Goal: Task Accomplishment & Management: Manage account settings

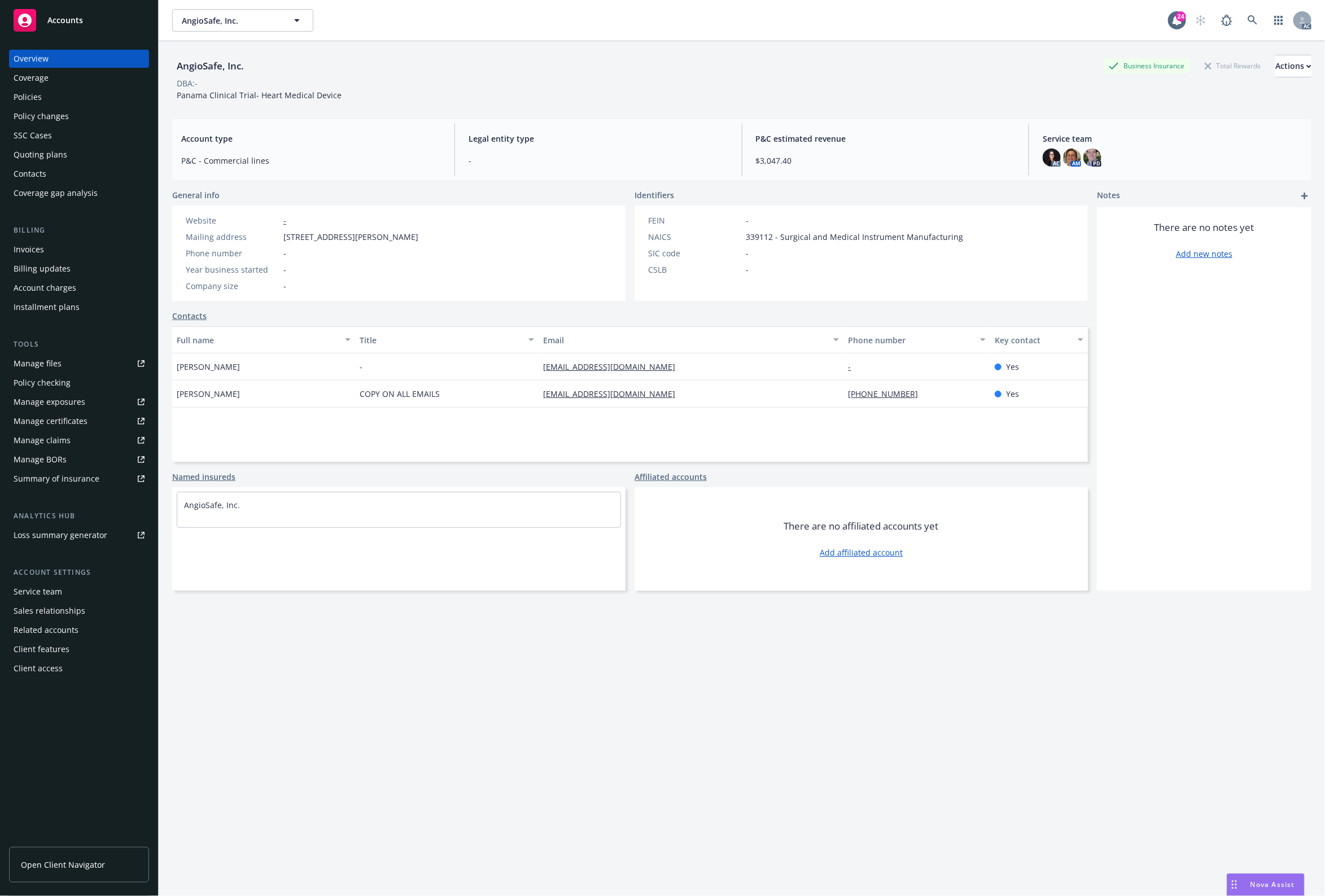
click at [48, 105] on div "Policies" at bounding box center [79, 97] width 131 height 18
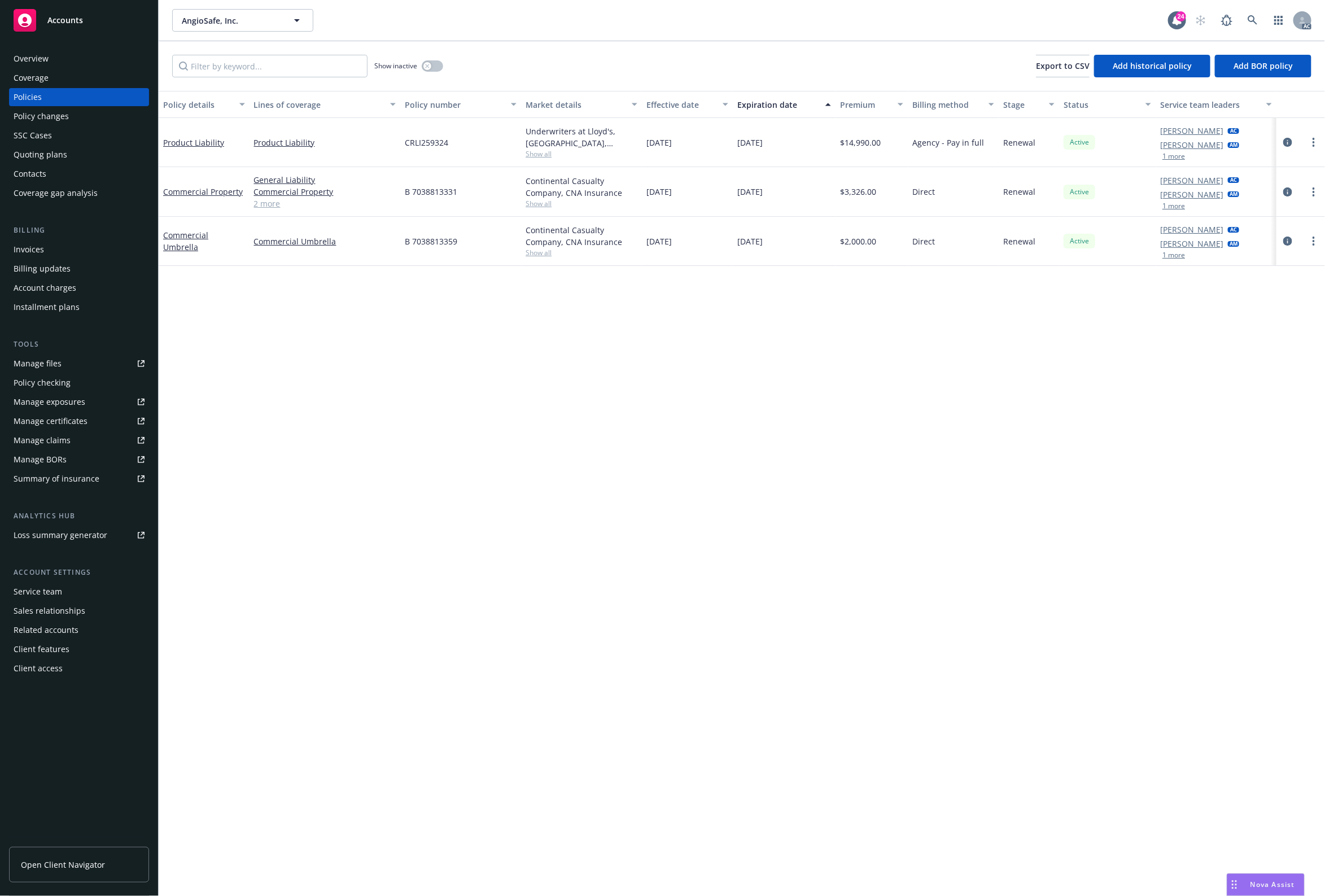
click at [274, 79] on div "Show inactive Export to CSV Add historical policy Add BOR policy" at bounding box center [742, 65] width 1166 height 50
click at [286, 69] on input "Filter by keyword..." at bounding box center [269, 65] width 195 height 23
paste input "CRLI259324"
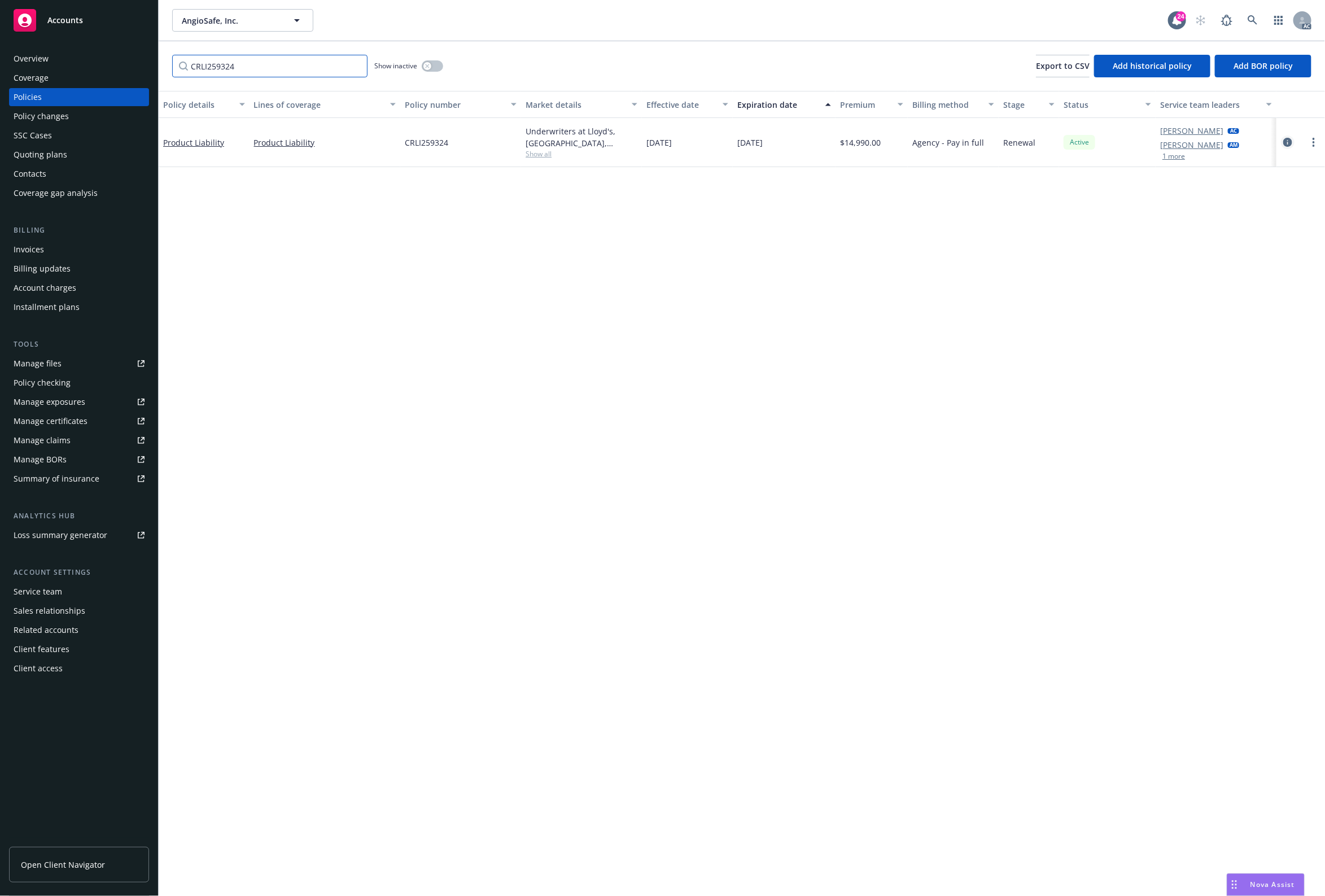
type input "CRLI259324"
click at [1283, 143] on link "circleInformation" at bounding box center [1288, 142] width 13 height 13
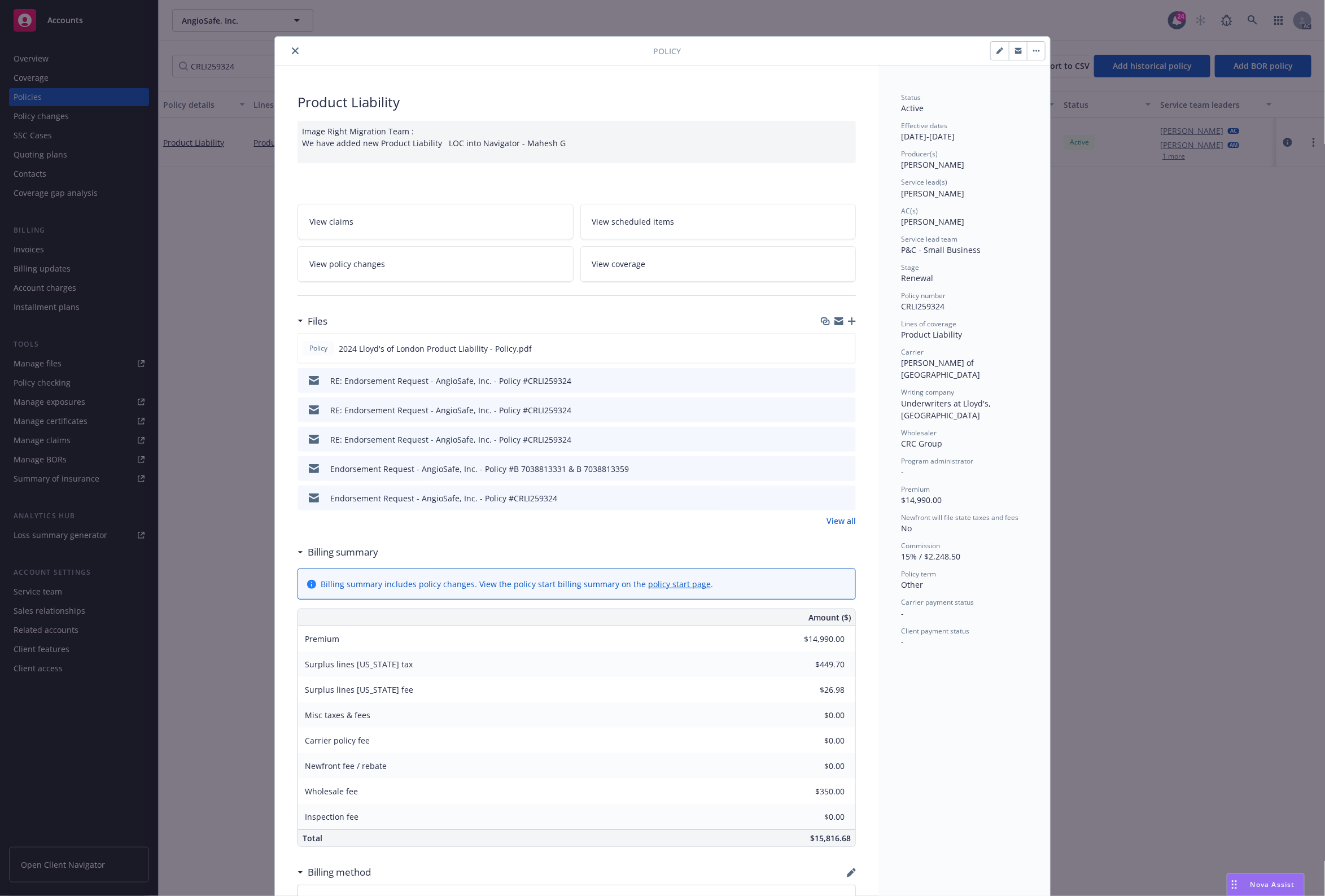
click at [853, 327] on div "Product Liability Image Right Migration Team : We have added new Product Liabil…" at bounding box center [577, 676] width 603 height 1221
click at [842, 321] on div at bounding box center [838, 321] width 35 height 9
click at [848, 320] on icon "button" at bounding box center [852, 321] width 8 height 8
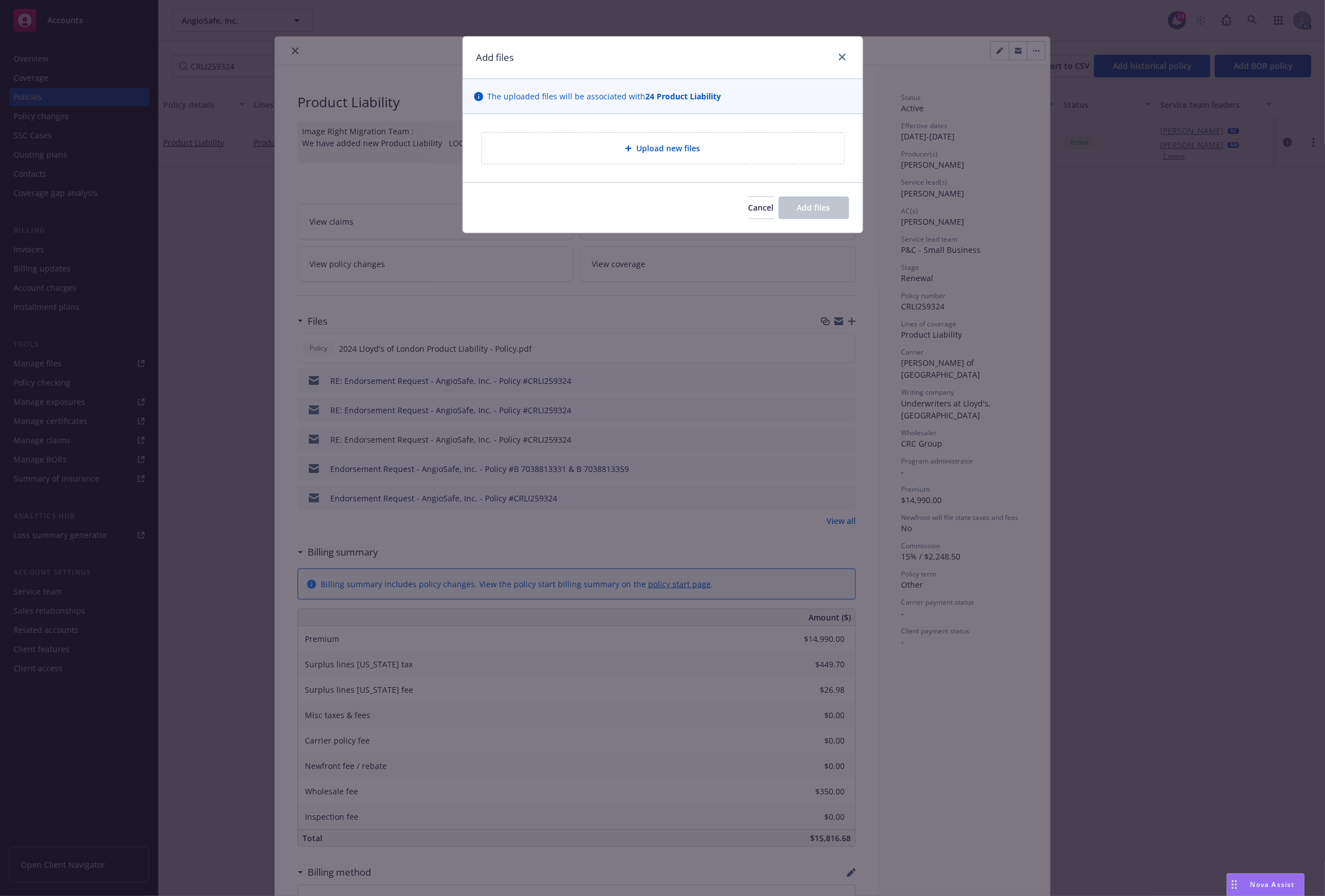
click at [653, 137] on div "Upload new files" at bounding box center [663, 148] width 362 height 31
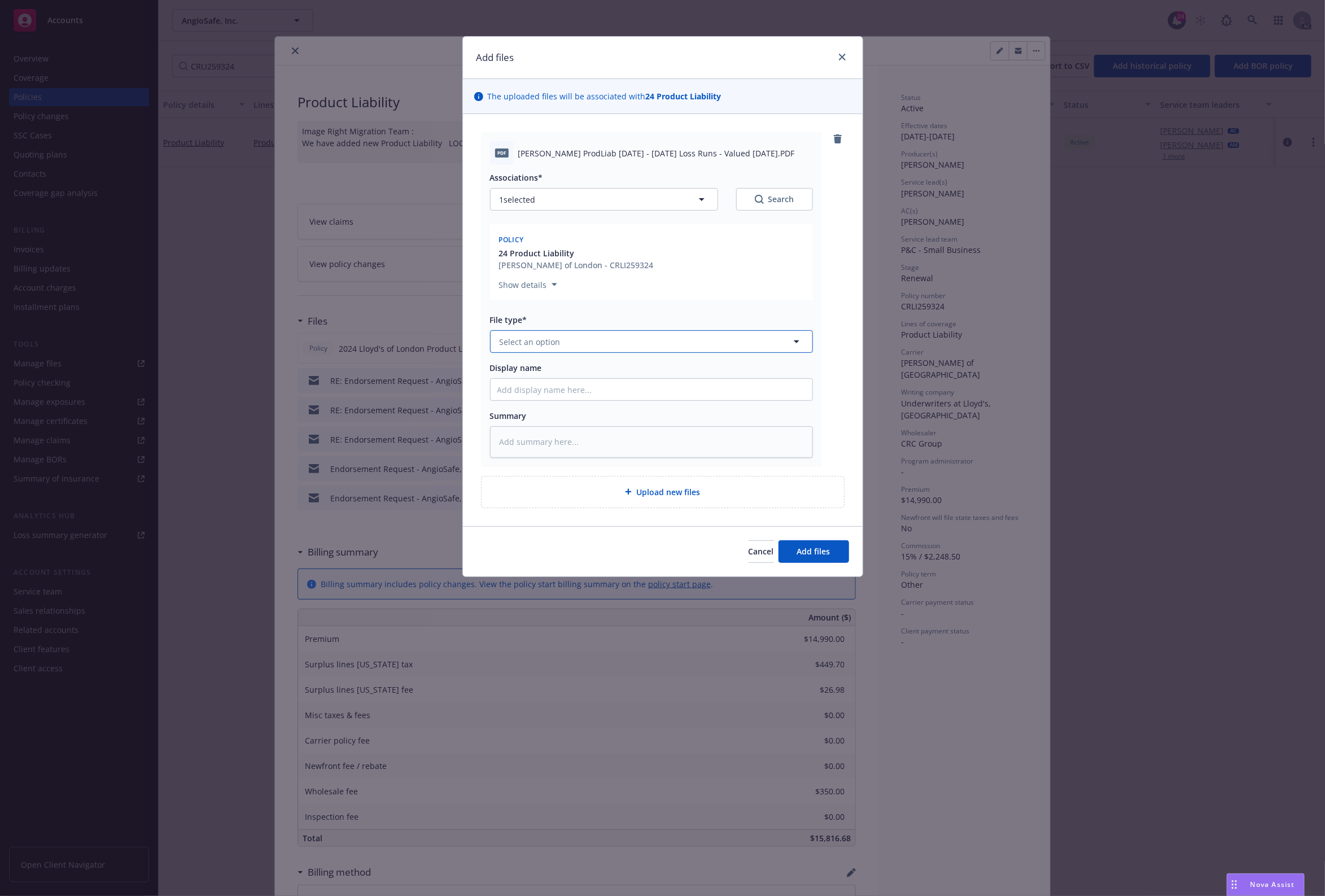
click at [645, 349] on button "Select an option" at bounding box center [652, 342] width 323 height 23
paste input "Loss Runs"
type input "Loss Runs"
click at [638, 360] on div "Loss Runs" at bounding box center [652, 373] width 322 height 30
click at [767, 212] on div "Associations* 1 selected Search Policy 24 Product Liability Lloyd's of London -…" at bounding box center [652, 238] width 323 height 133
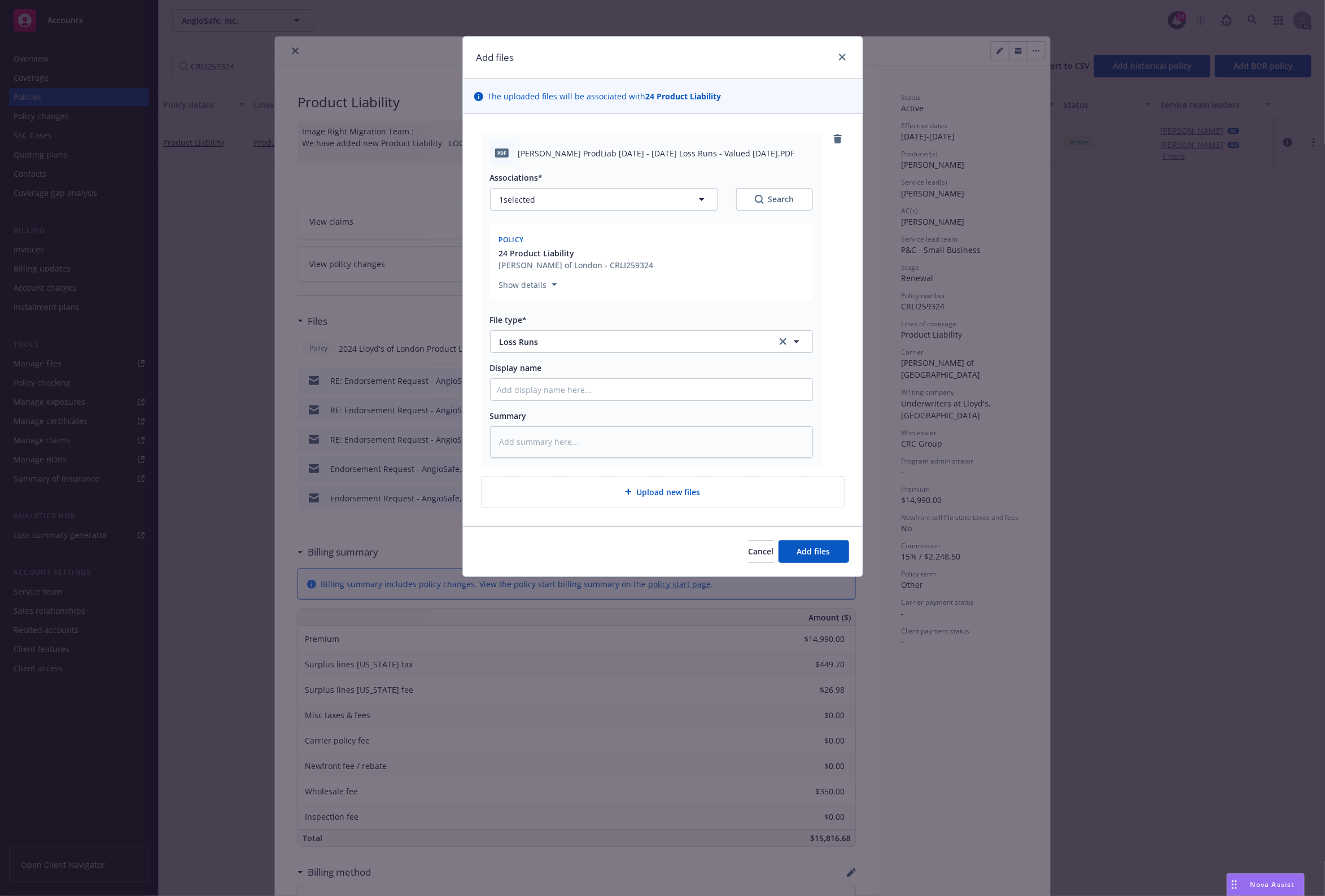
click at [785, 193] on button "Search" at bounding box center [774, 199] width 77 height 23
type textarea "x"
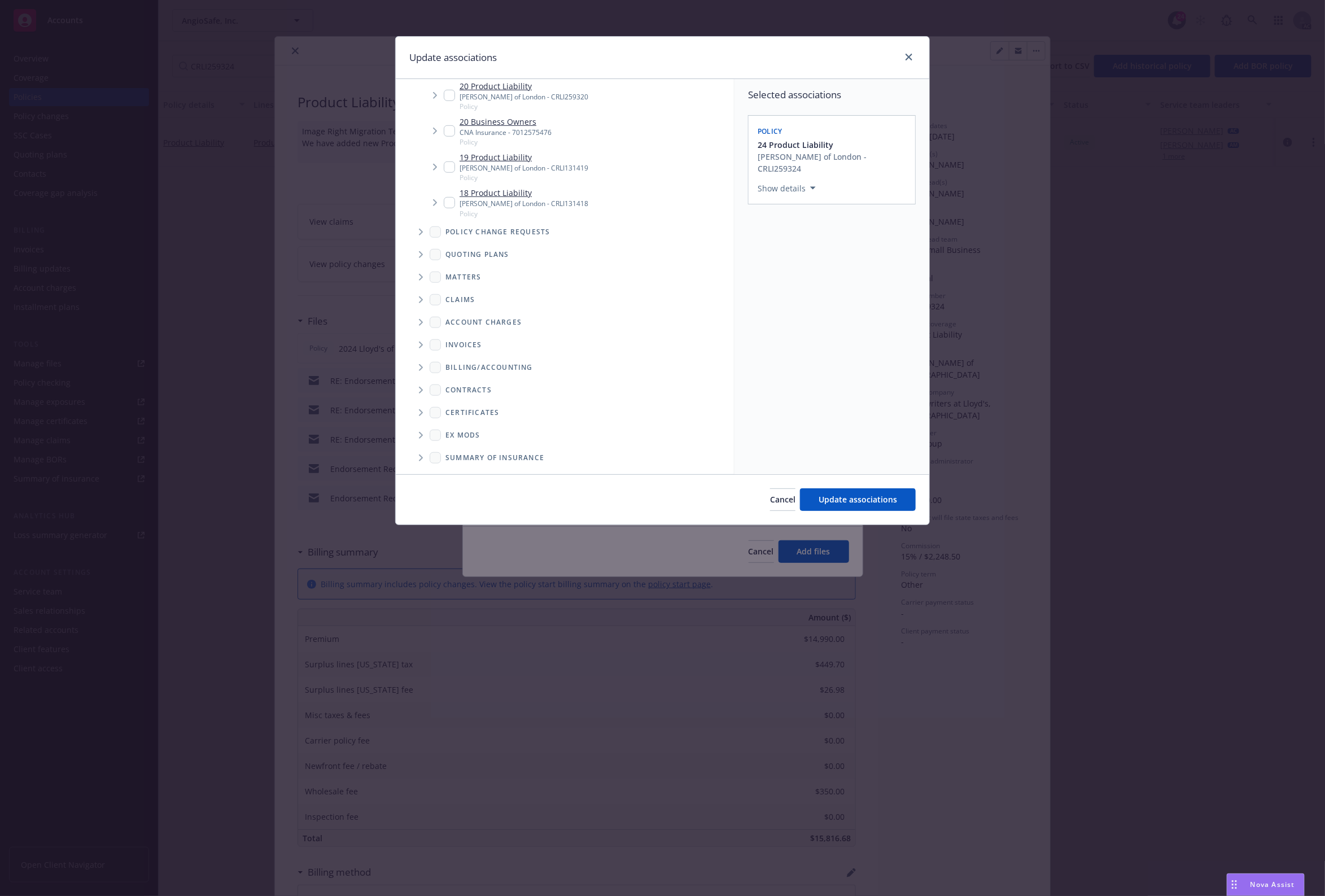
scroll to position [492, 0]
click at [416, 439] on span "Folder Tree Example" at bounding box center [421, 436] width 18 height 18
drag, startPoint x: 447, startPoint y: 433, endPoint x: 520, endPoint y: 449, distance: 74.7
click at [452, 433] on input "Folder Tree Example" at bounding box center [451, 433] width 11 height 11
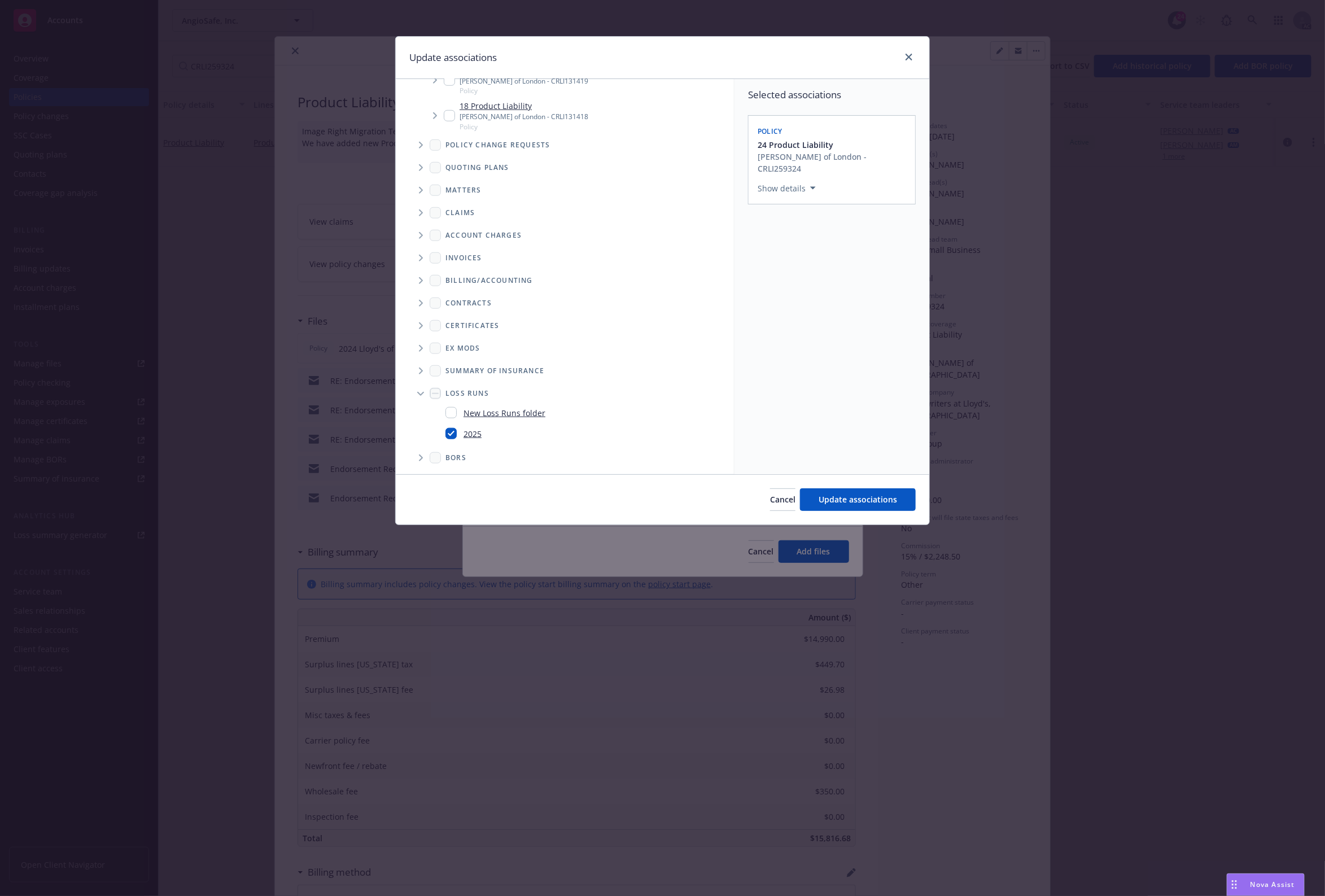
checkbox input "true"
drag, startPoint x: 844, startPoint y: 501, endPoint x: 823, endPoint y: 566, distance: 68.3
click at [844, 502] on span "Update associations" at bounding box center [858, 499] width 78 height 11
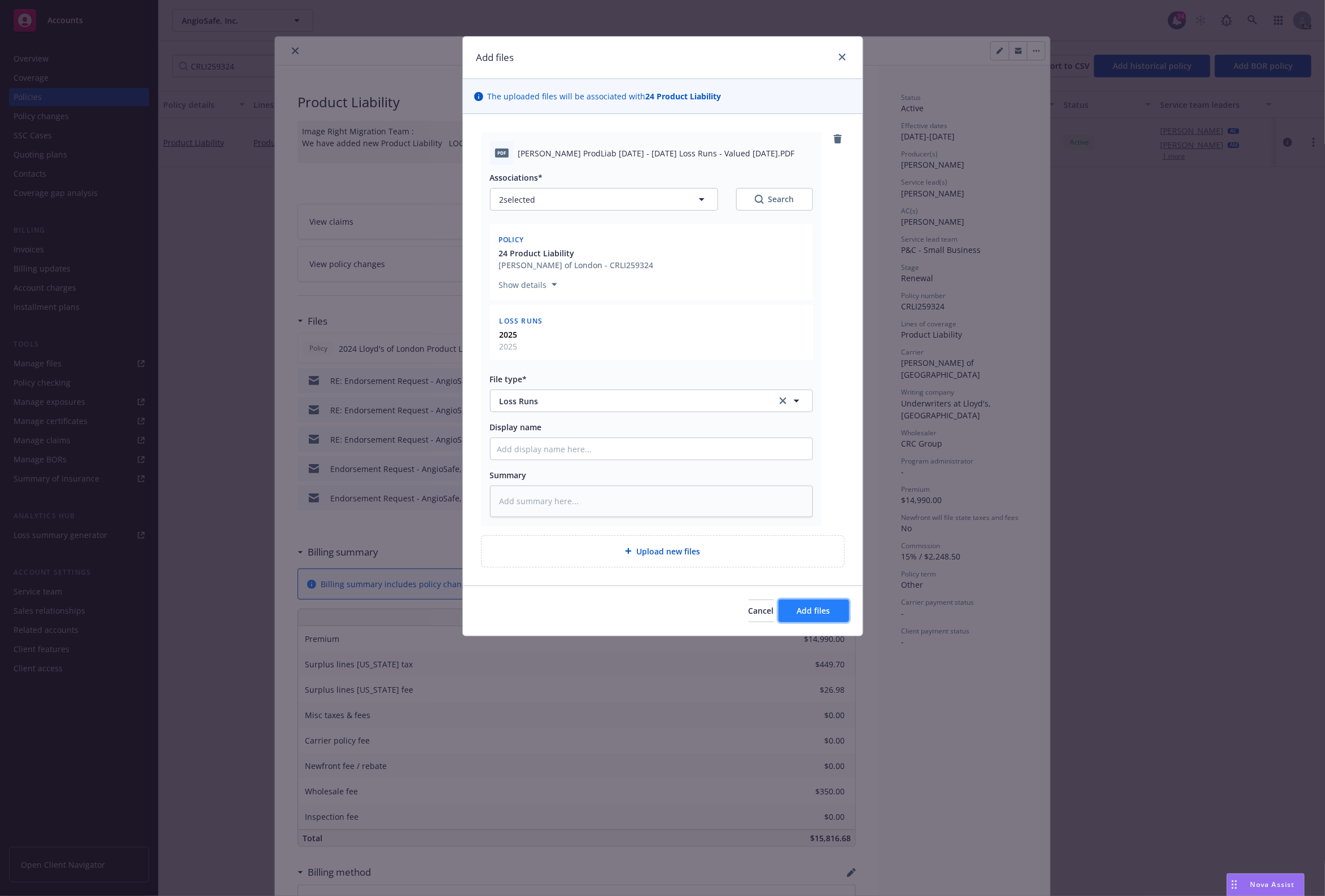
click at [820, 605] on span "Add files" at bounding box center [814, 611] width 33 height 11
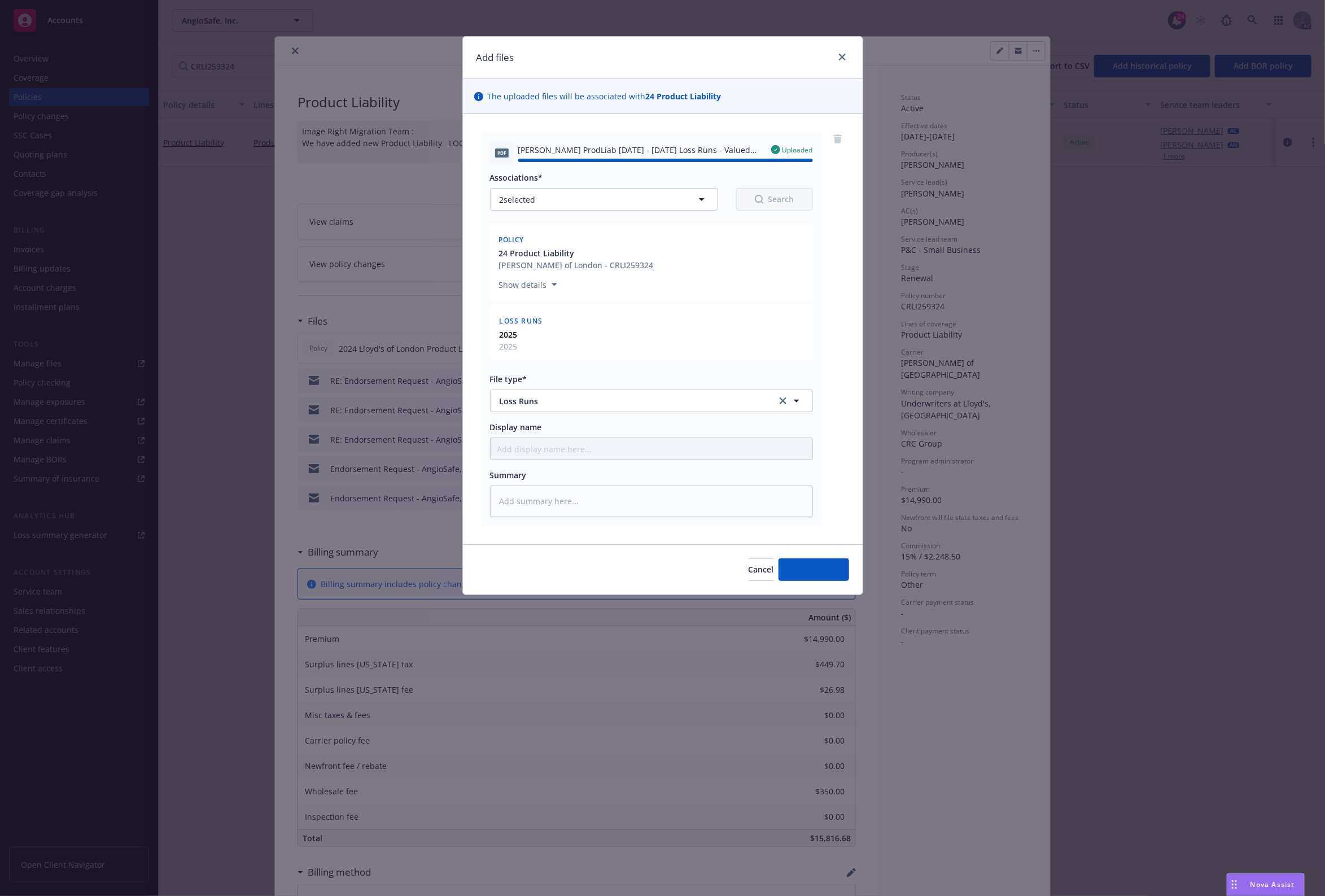
type textarea "x"
